Goal: Task Accomplishment & Management: Manage account settings

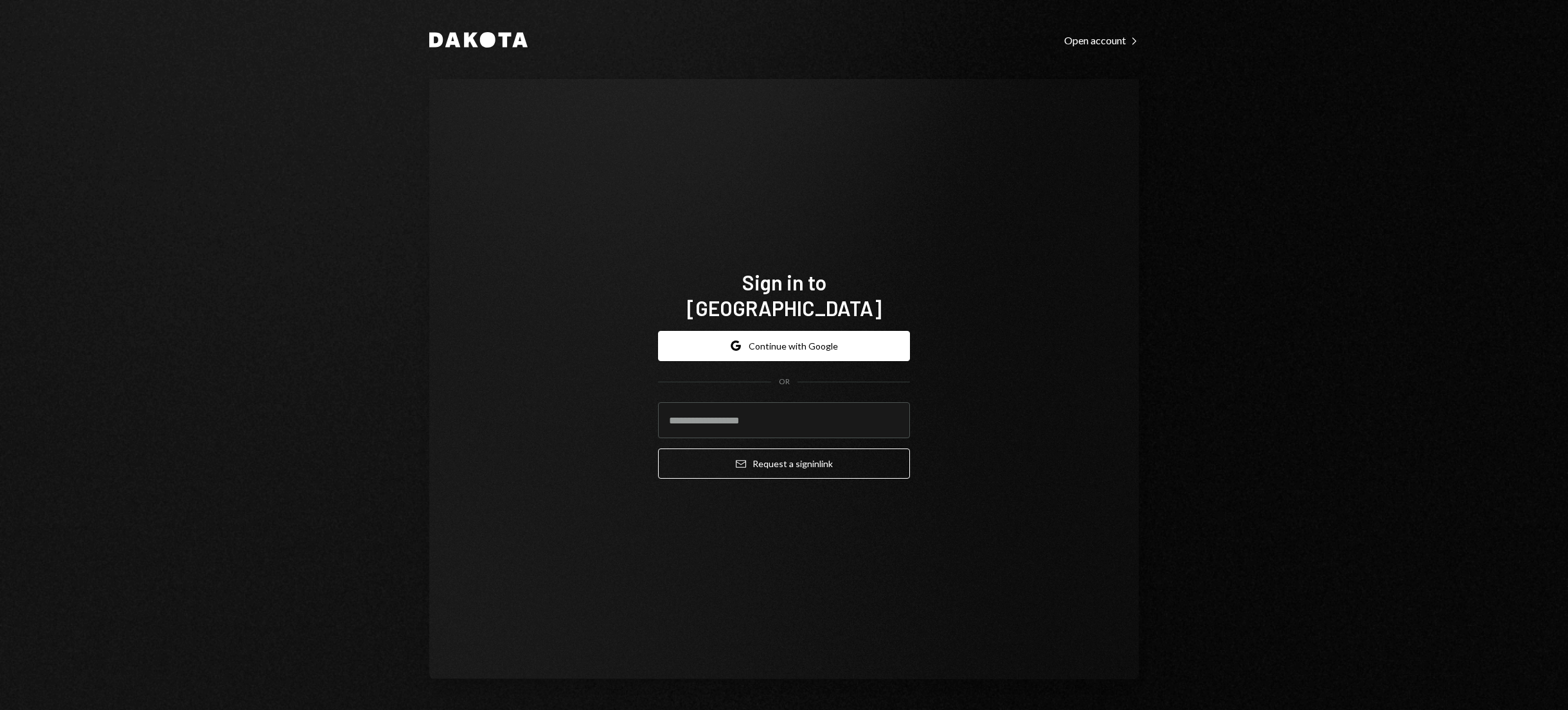
drag, startPoint x: 1183, startPoint y: 348, endPoint x: 750, endPoint y: 214, distance: 453.3
click at [1181, 348] on div "Dakota Open account Right Caret Sign in to [GEOGRAPHIC_DATA] Google Continue wi…" at bounding box center [784, 355] width 1568 height 710
drag, startPoint x: 1293, startPoint y: 348, endPoint x: 1561, endPoint y: 327, distance: 268.8
click at [1294, 346] on div "Dakota Open account Right Caret Sign in to [GEOGRAPHIC_DATA] Google Continue wi…" at bounding box center [784, 355] width 1568 height 710
drag, startPoint x: 1165, startPoint y: 615, endPoint x: 1145, endPoint y: 702, distance: 89.3
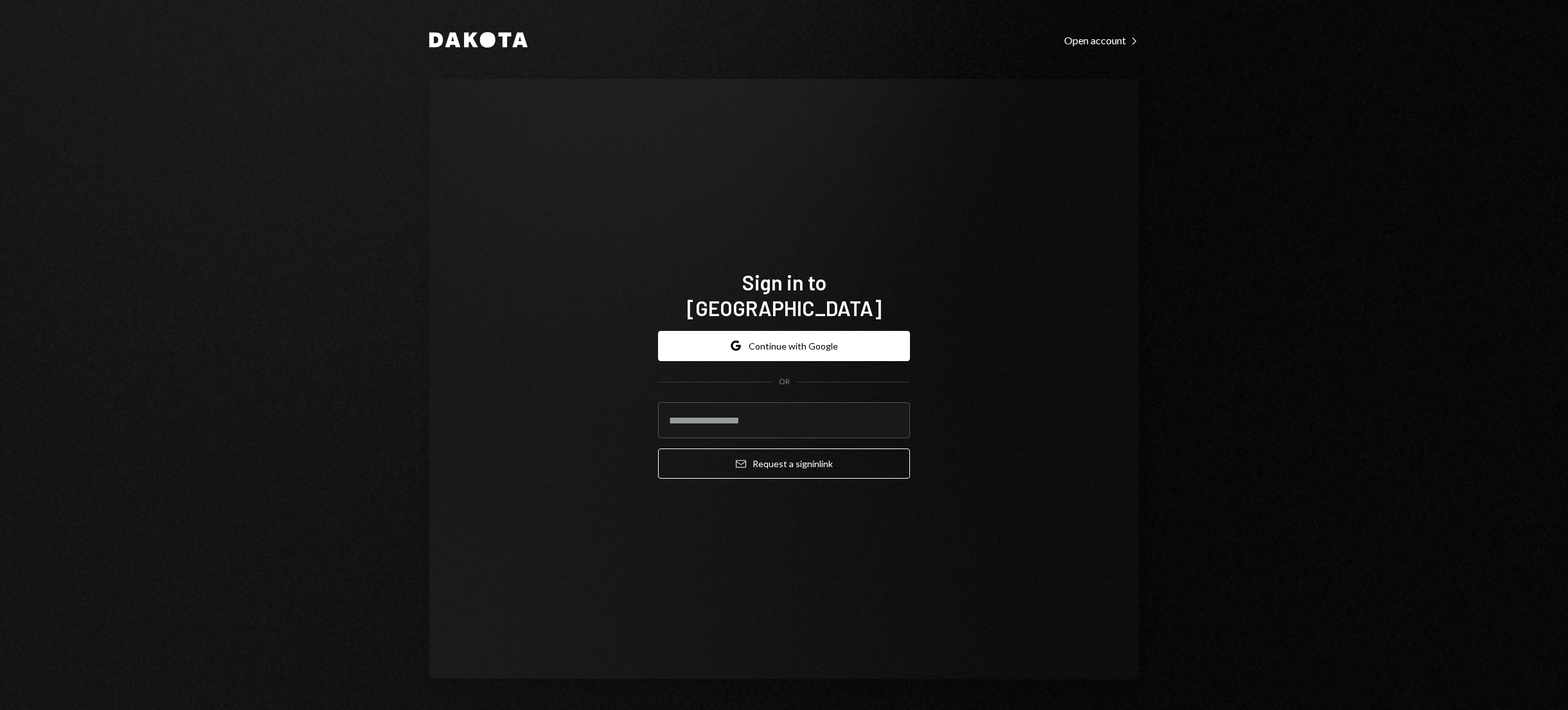
click at [1162, 615] on div "Dakota Open account Right Caret Sign in to [GEOGRAPHIC_DATA] Google Continue wi…" at bounding box center [784, 355] width 771 height 710
drag, startPoint x: 866, startPoint y: 437, endPoint x: 873, endPoint y: 422, distance: 16.6
click at [866, 434] on form "Google Continue with Google OR Email Request a sign in link" at bounding box center [783, 405] width 252 height 149
click at [831, 412] on input "email" at bounding box center [783, 420] width 252 height 36
type input "**********"
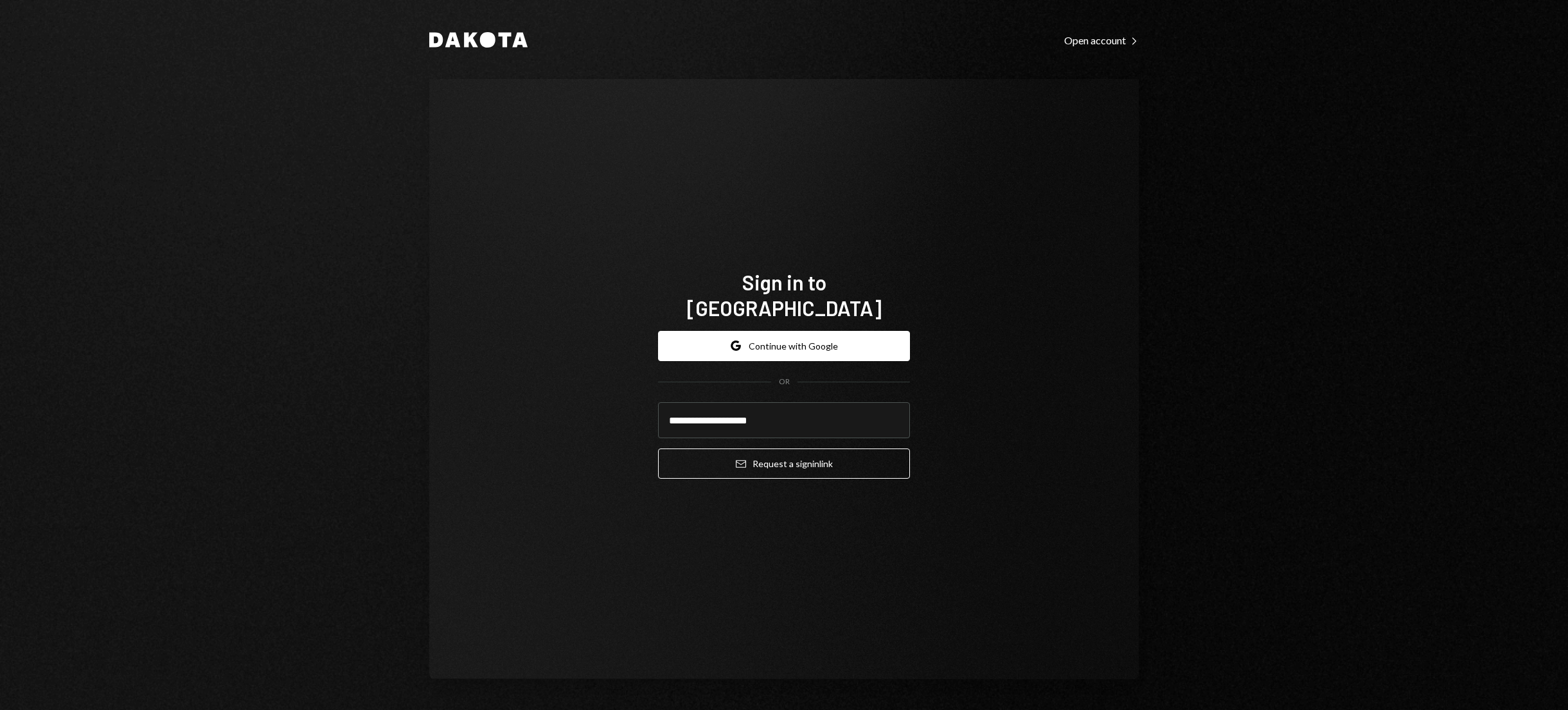
click at [658, 448] on button "Email Request a sign in link" at bounding box center [783, 463] width 252 height 30
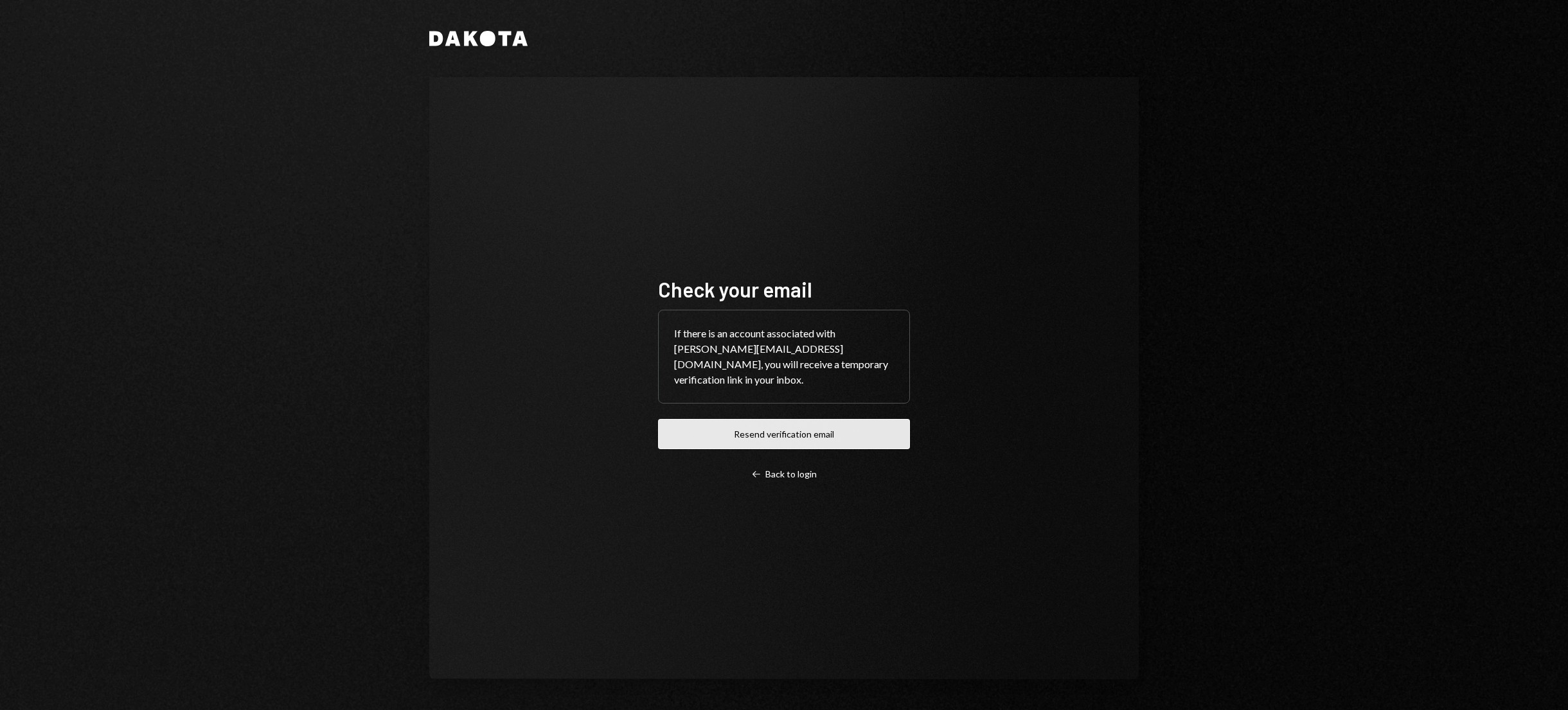
click at [787, 434] on button "Resend verification email" at bounding box center [783, 434] width 252 height 30
